Goal: Task Accomplishment & Management: Manage account settings

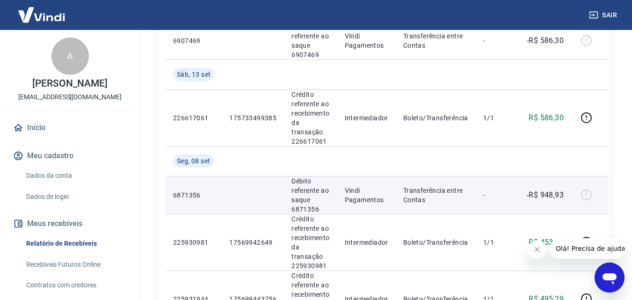
scroll to position [187, 0]
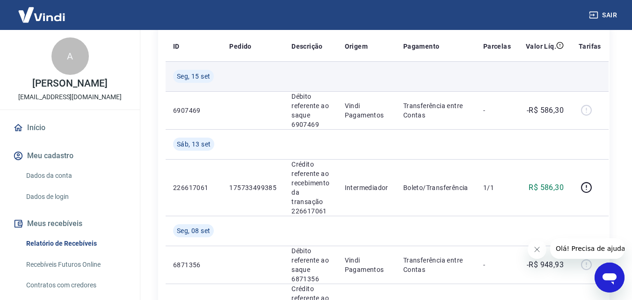
scroll to position [94, 0]
